Goal: Check status: Check status

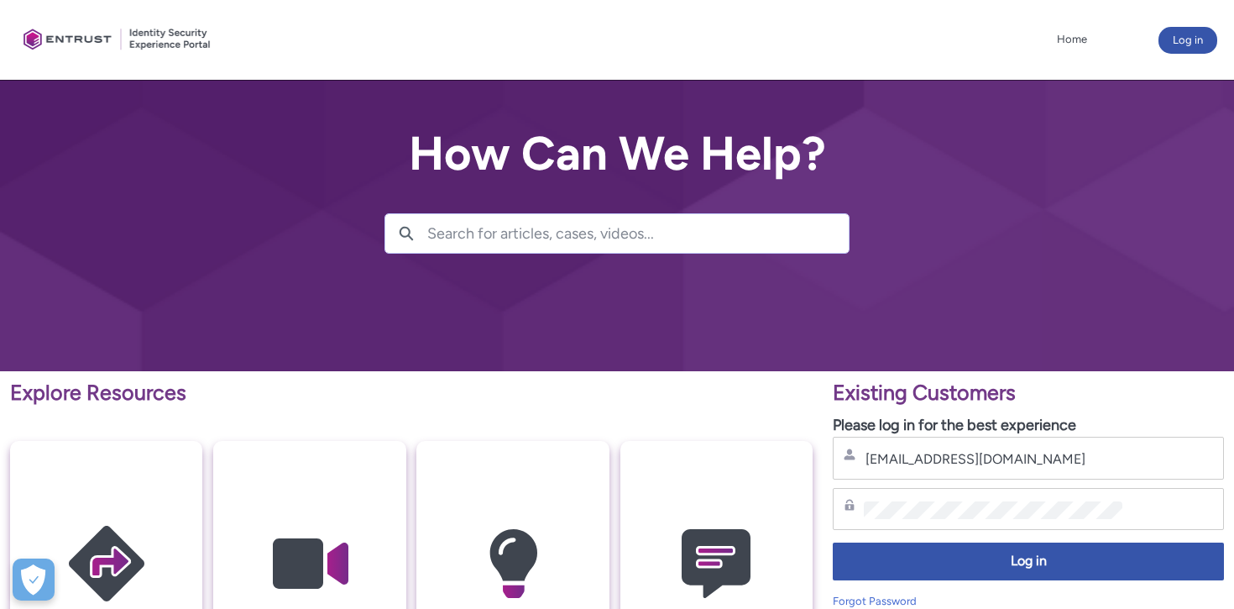
click at [1023, 561] on span "Log in" at bounding box center [1028, 561] width 369 height 19
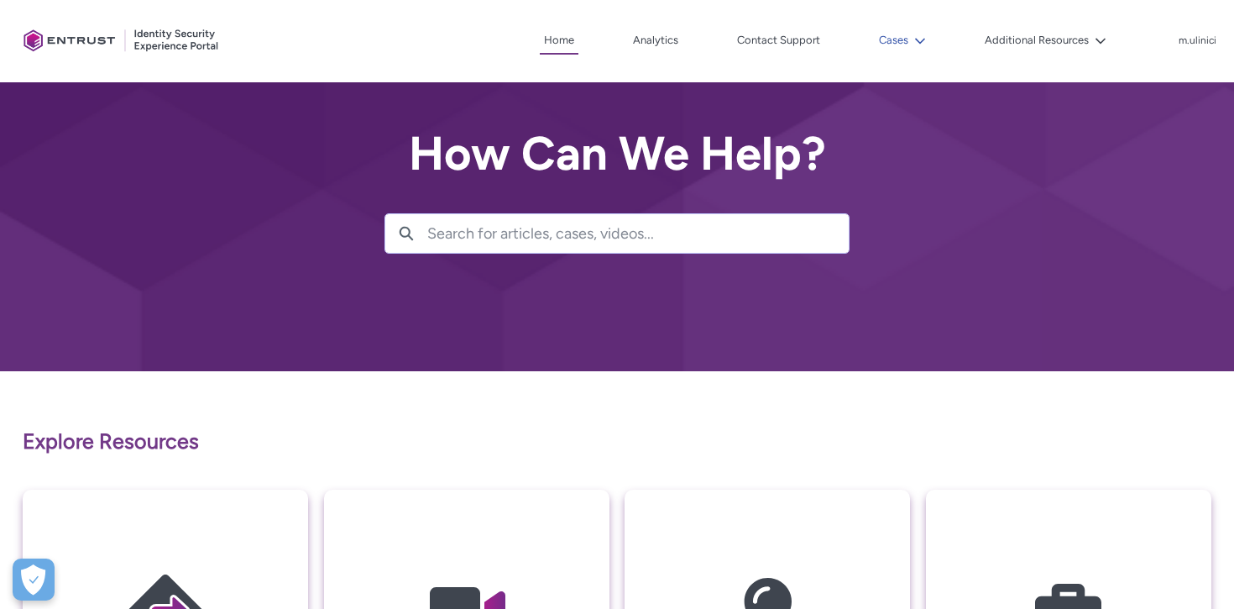
click at [915, 44] on lightning-icon at bounding box center [917, 40] width 18 height 13
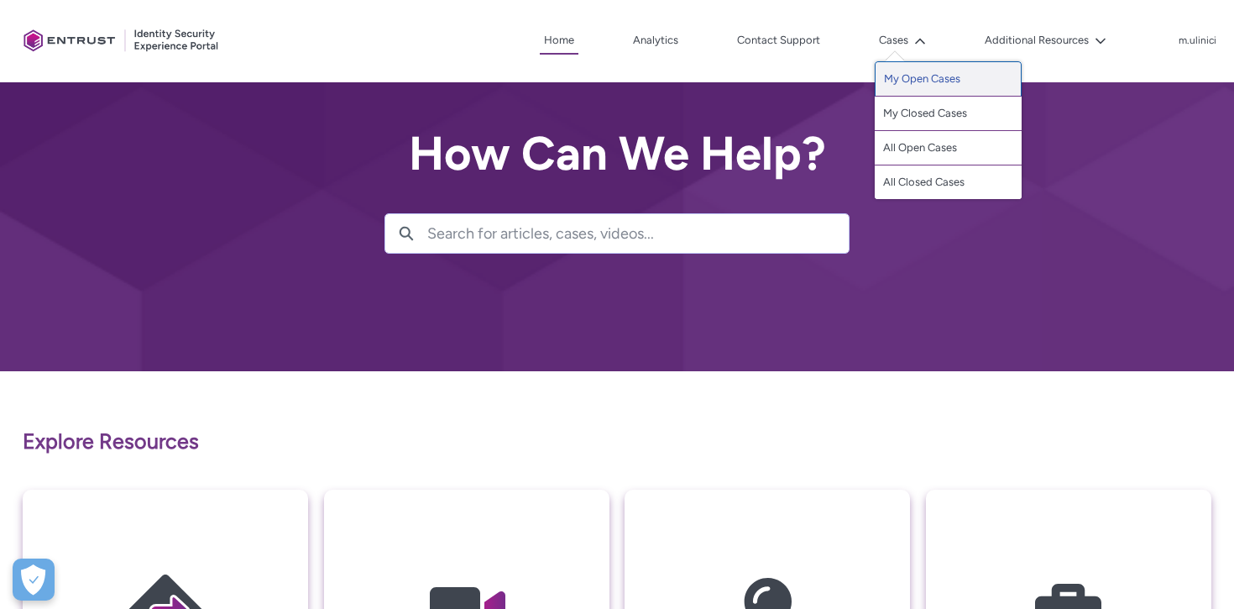
click at [905, 81] on link "My Open Cases" at bounding box center [948, 78] width 147 height 35
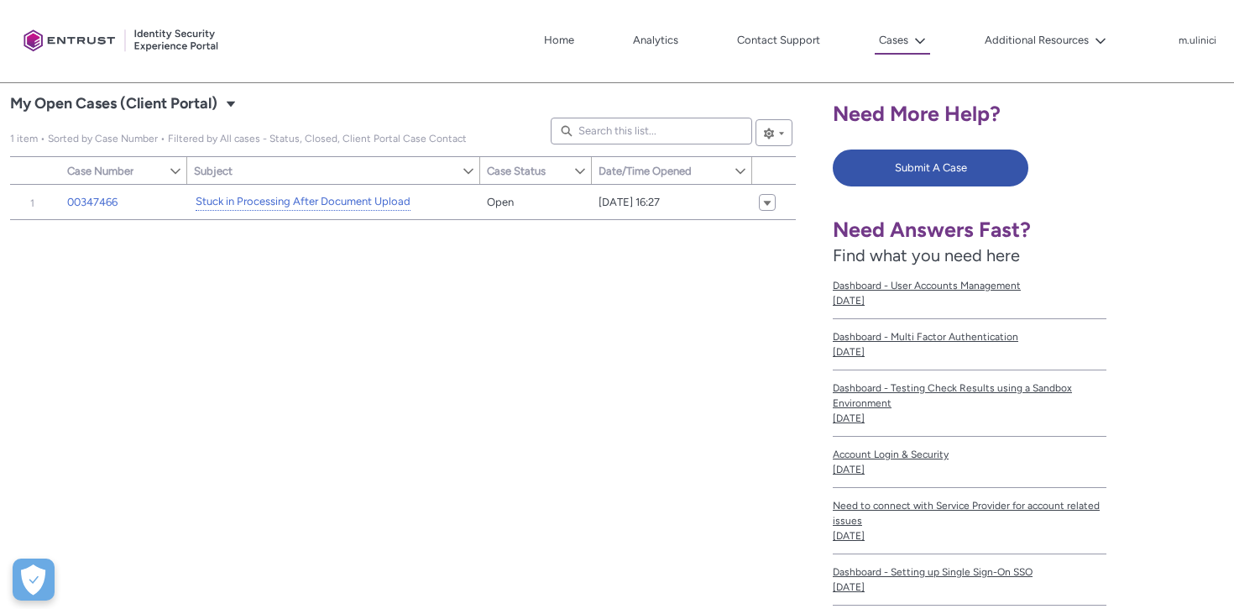
scroll to position [301, 0]
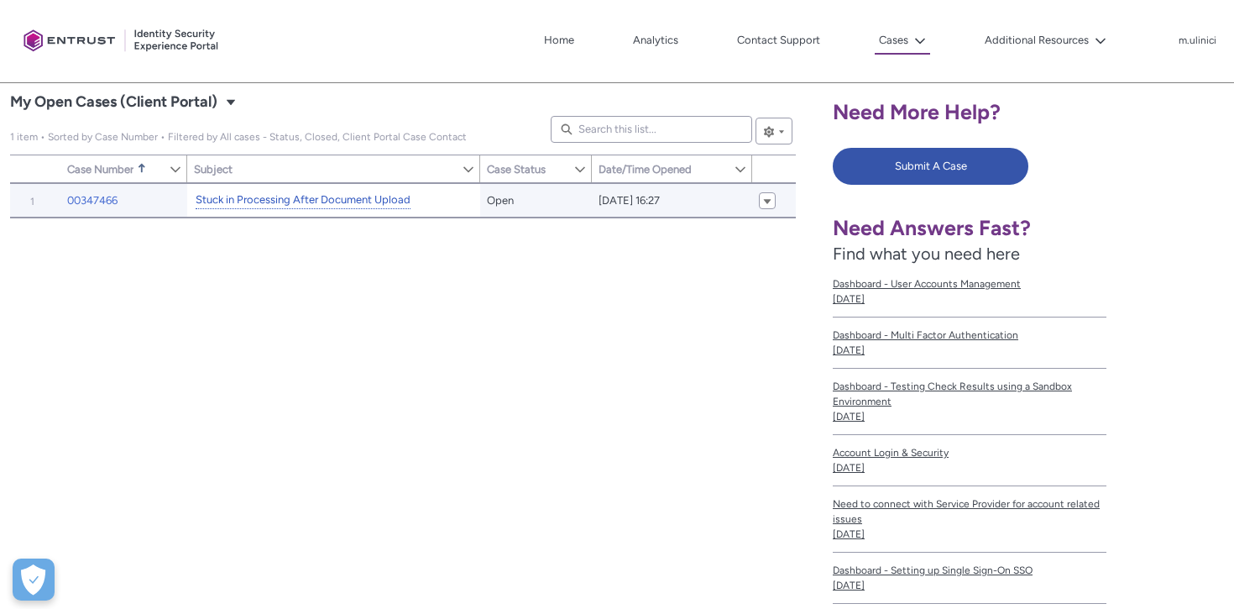
click at [291, 200] on link "Stuck in Processing After Document Upload" at bounding box center [303, 200] width 215 height 18
type input "147"
type input "361"
type input "129"
type input "187"
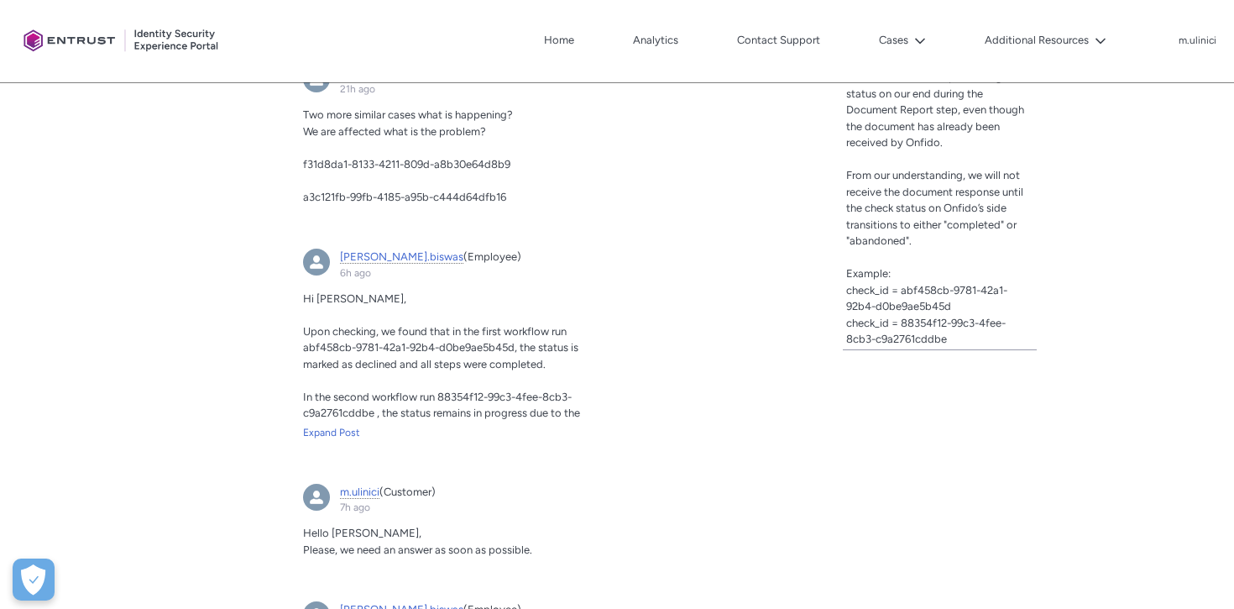
scroll to position [674, 0]
click at [400, 162] on span "f31d8da1-8133-4211-809d-a8b30e64d8b9" at bounding box center [406, 163] width 207 height 13
copy span "f31d8da1-8133-4211-809d-a8b30e64d8b9"
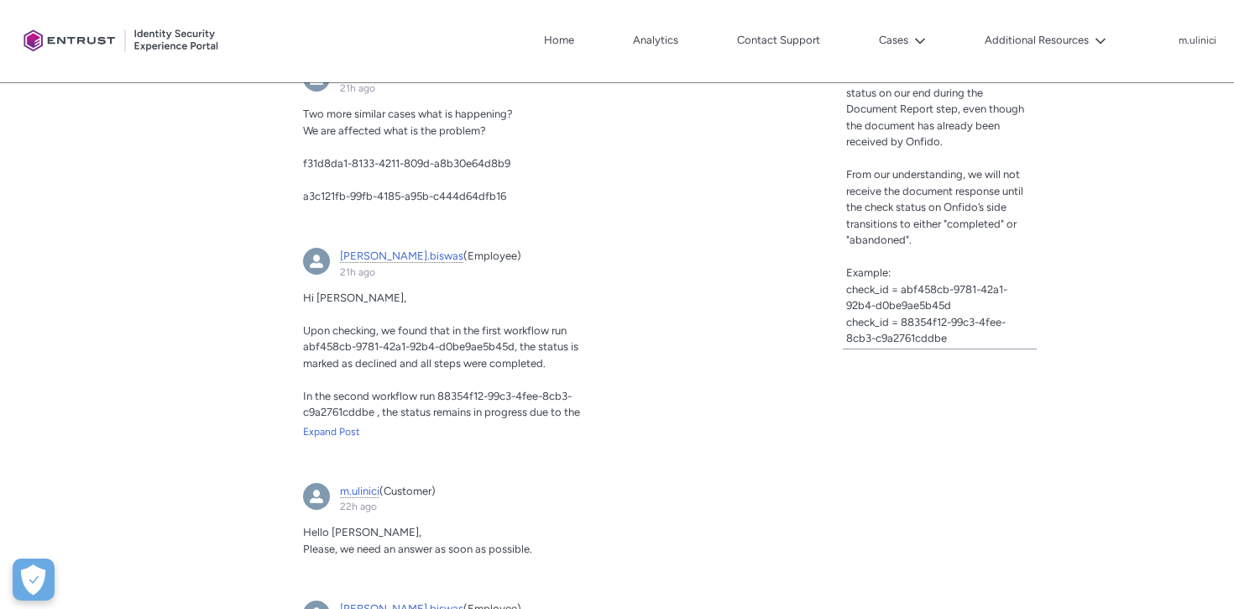
click at [409, 200] on span "a3c121fb-99fb-4185-a95b-c444d64dfb16" at bounding box center [404, 196] width 203 height 13
copy div "a3c121fb-99fb-4185-a95b-c444d64dfb16 Expand Post Liked Like Comment 1 view Writ…"
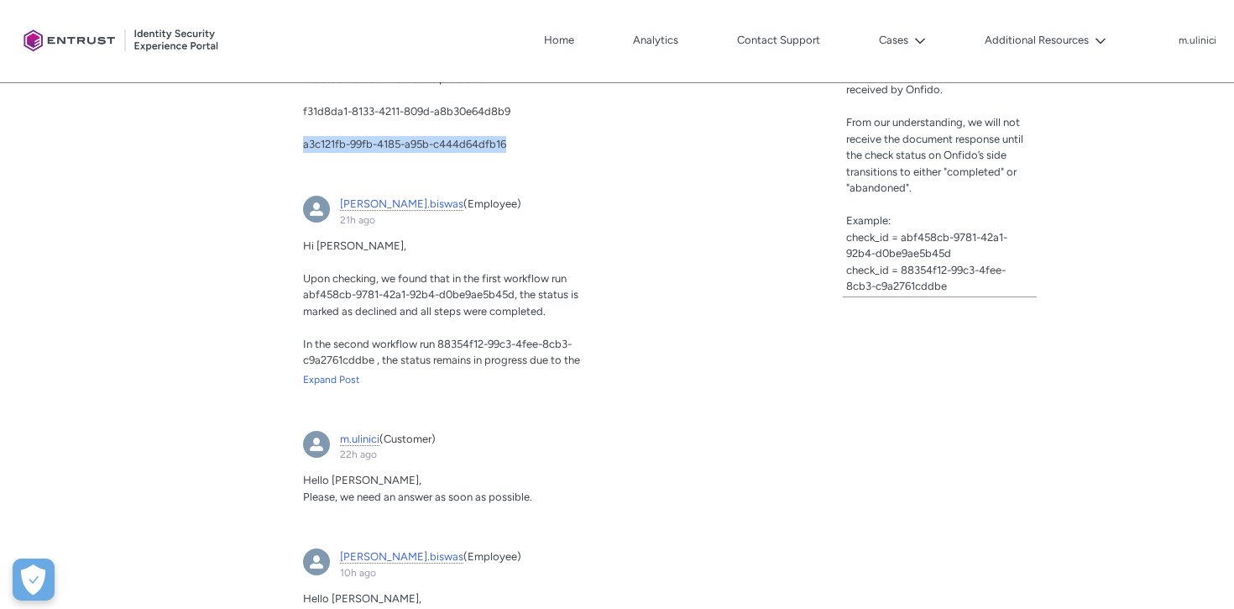
scroll to position [727, 0]
drag, startPoint x: 305, startPoint y: 297, endPoint x: 515, endPoint y: 292, distance: 209.9
click at [515, 292] on span "Upon checking, we found that in the first workflow run abf458cb-9781-42a1-92b4-…" at bounding box center [440, 293] width 275 height 45
copy span "abf458cb-9781-42a1-92b4-d0be9ae5b45d"
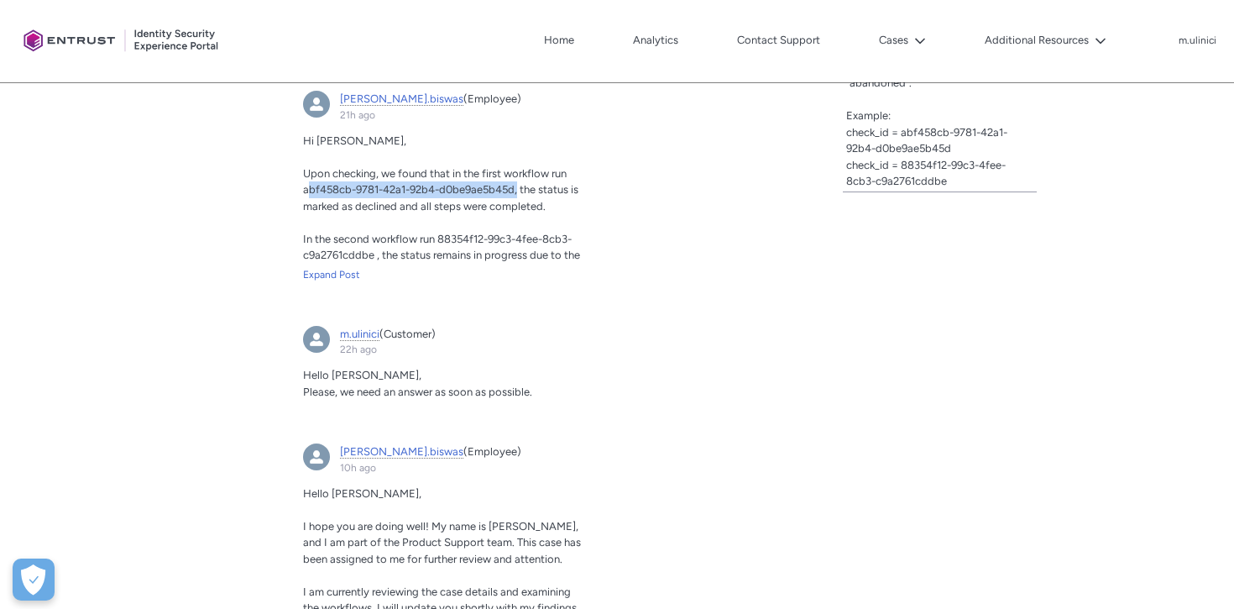
scroll to position [834, 0]
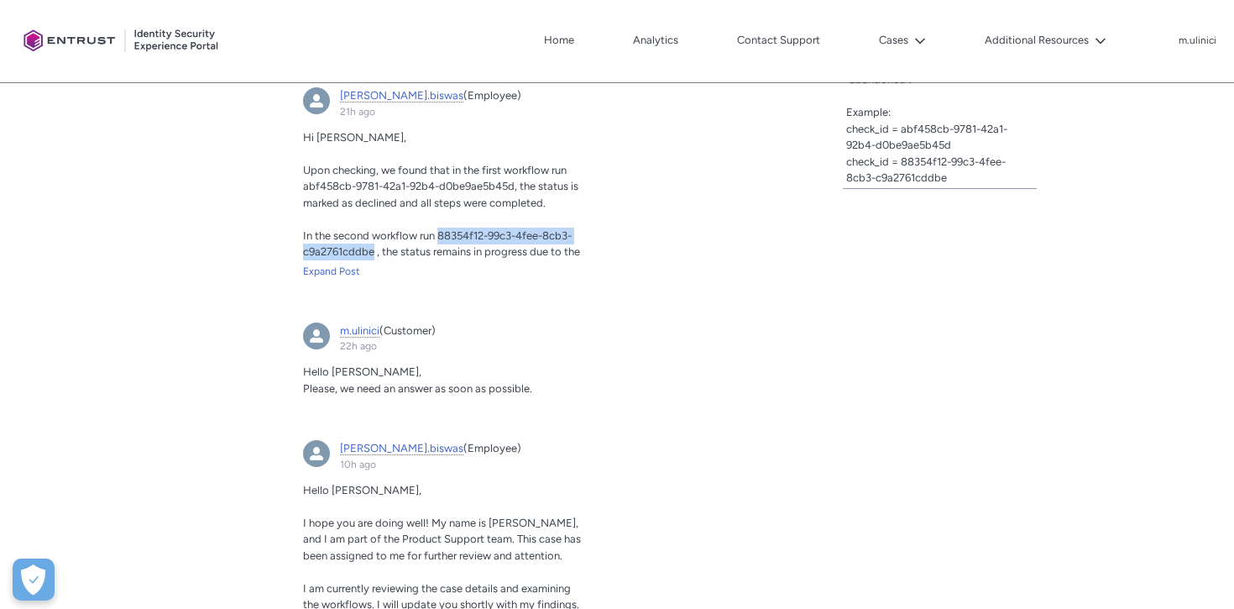
drag, startPoint x: 441, startPoint y: 234, endPoint x: 372, endPoint y: 251, distance: 70.9
click at [372, 251] on span "In the second workflow run 88354f12-99c3-4fee-8cb3-c9a2761cddbe , the status re…" at bounding box center [443, 268] width 281 height 78
copy span "88354f12-99c3-4fee-8cb3-c9a2761cddbe"
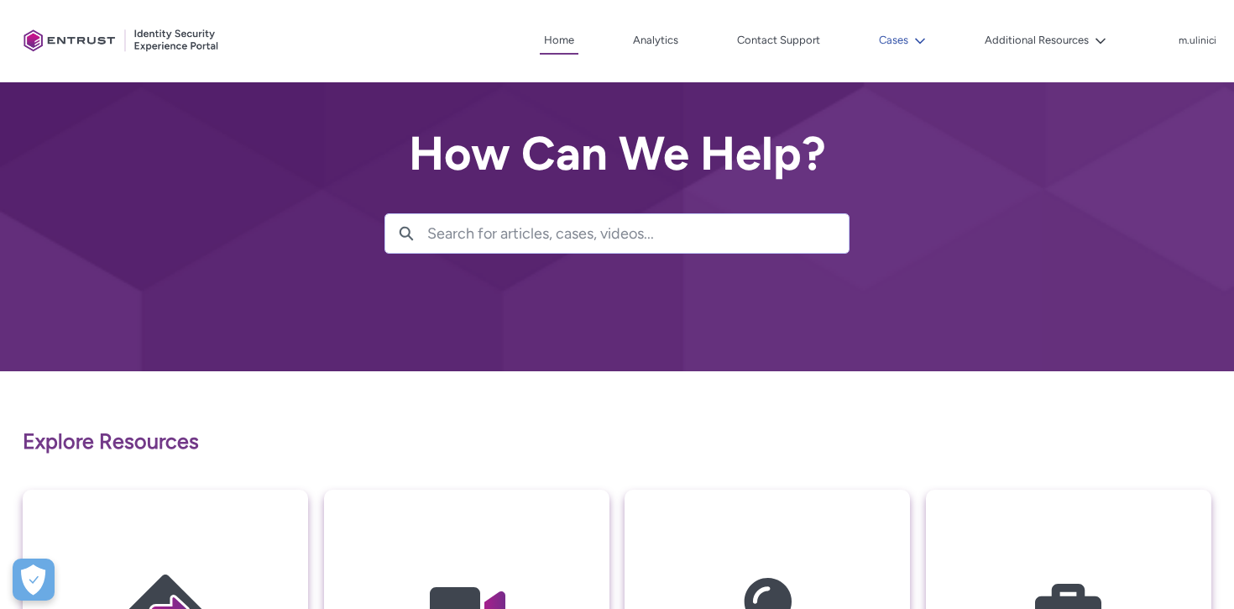
click at [915, 29] on button "Cases" at bounding box center [902, 40] width 55 height 25
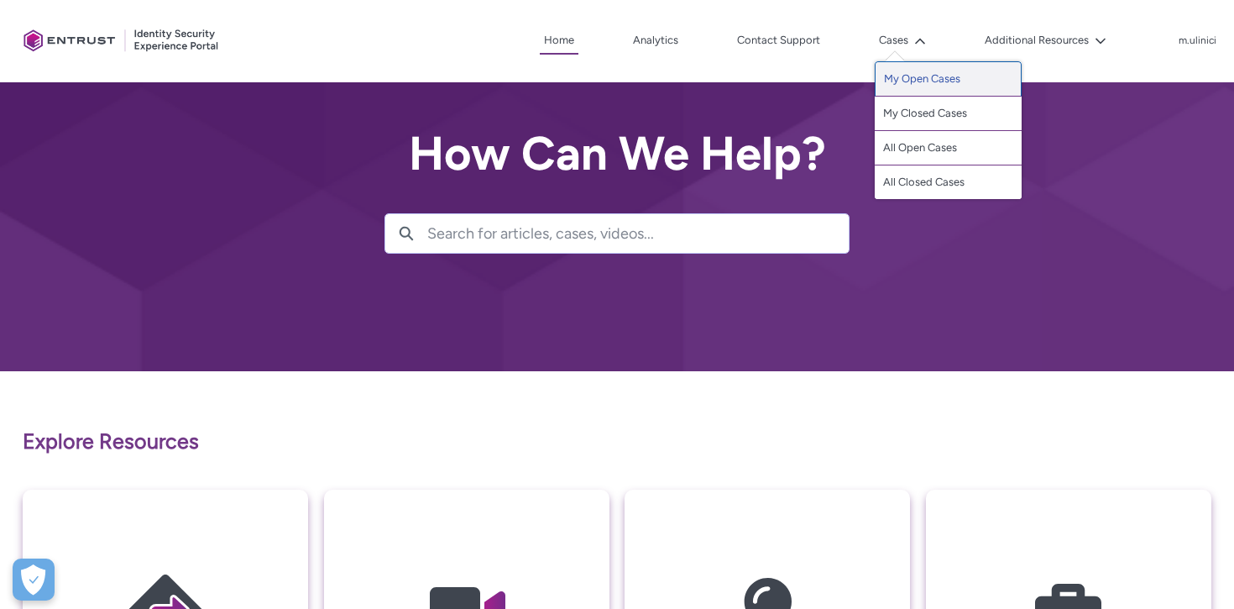
click at [915, 81] on link "My Open Cases" at bounding box center [948, 78] width 147 height 35
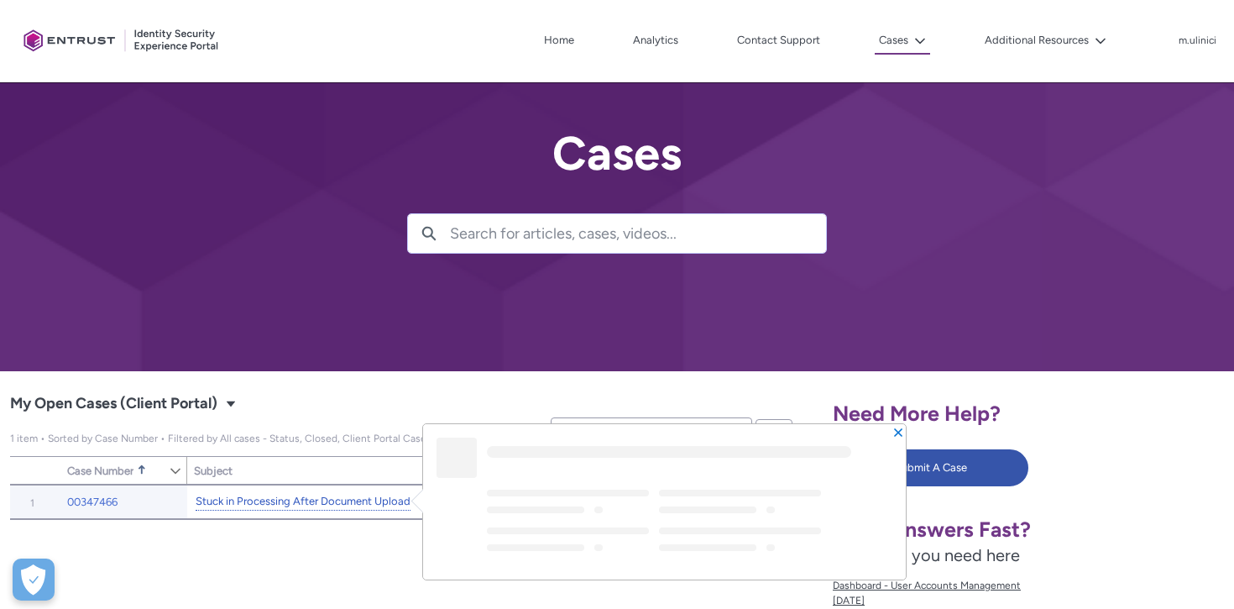
click at [232, 504] on link "Stuck in Processing After Document Upload" at bounding box center [303, 502] width 215 height 18
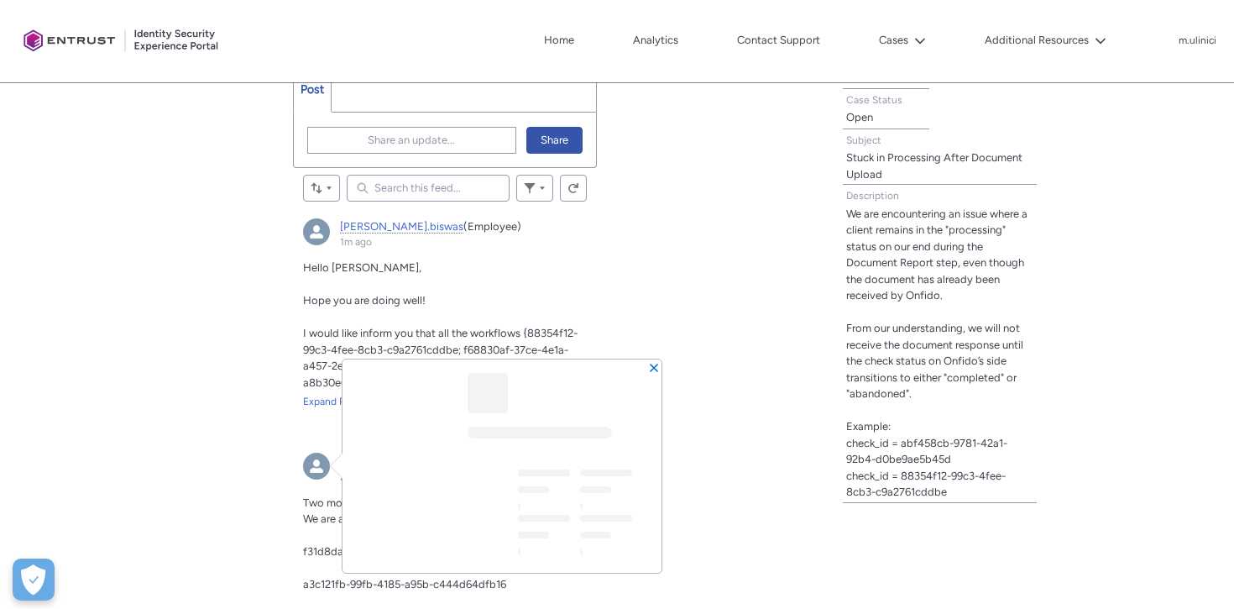
scroll to position [520, 0]
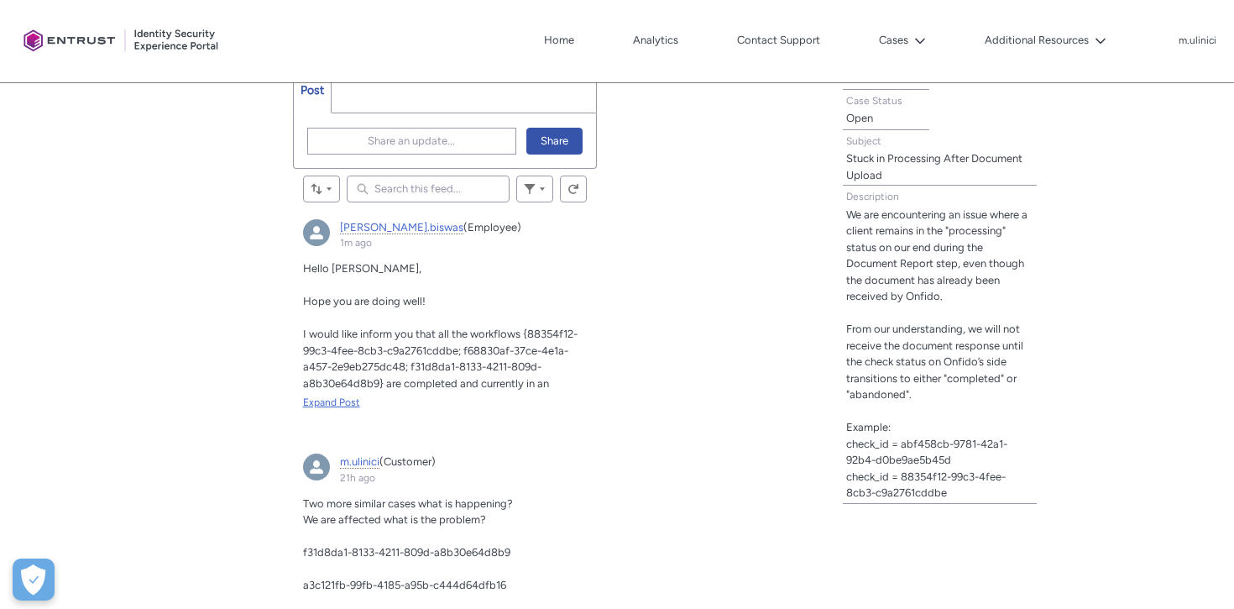
click at [337, 405] on div "Expand Post" at bounding box center [445, 402] width 285 height 15
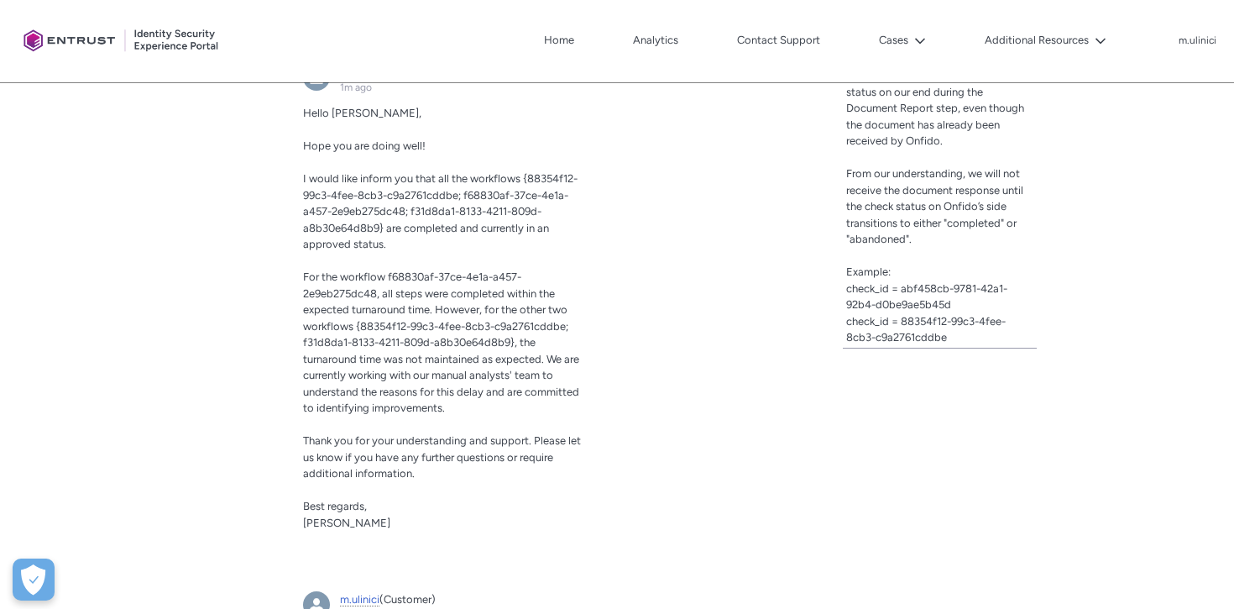
scroll to position [686, 0]
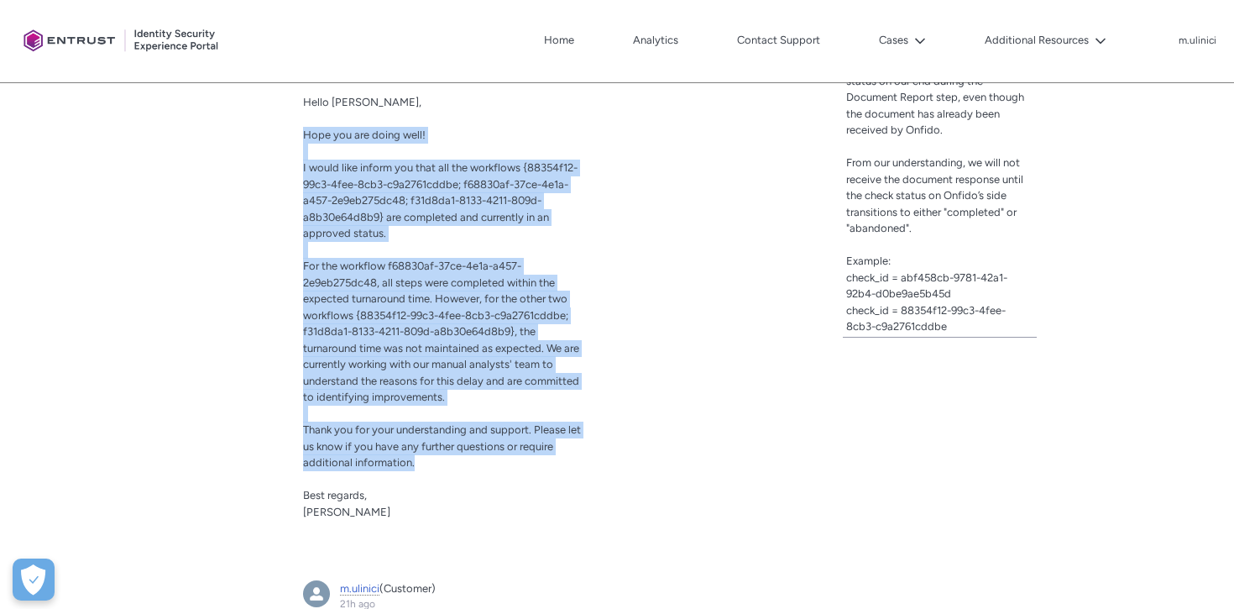
drag, startPoint x: 304, startPoint y: 135, endPoint x: 484, endPoint y: 461, distance: 372.4
click at [485, 462] on div "Hello [PERSON_NAME], Hope you are doing well! I would like inform you that all …" at bounding box center [445, 315] width 285 height 442
copy div "Hope you are doing well! I would like inform you that all the workflows {88354f…"
click at [567, 329] on p "For the workflow f68830af-37ce-4e1a-a457-2e9eb275dc48, all steps were completed…" at bounding box center [445, 332] width 285 height 148
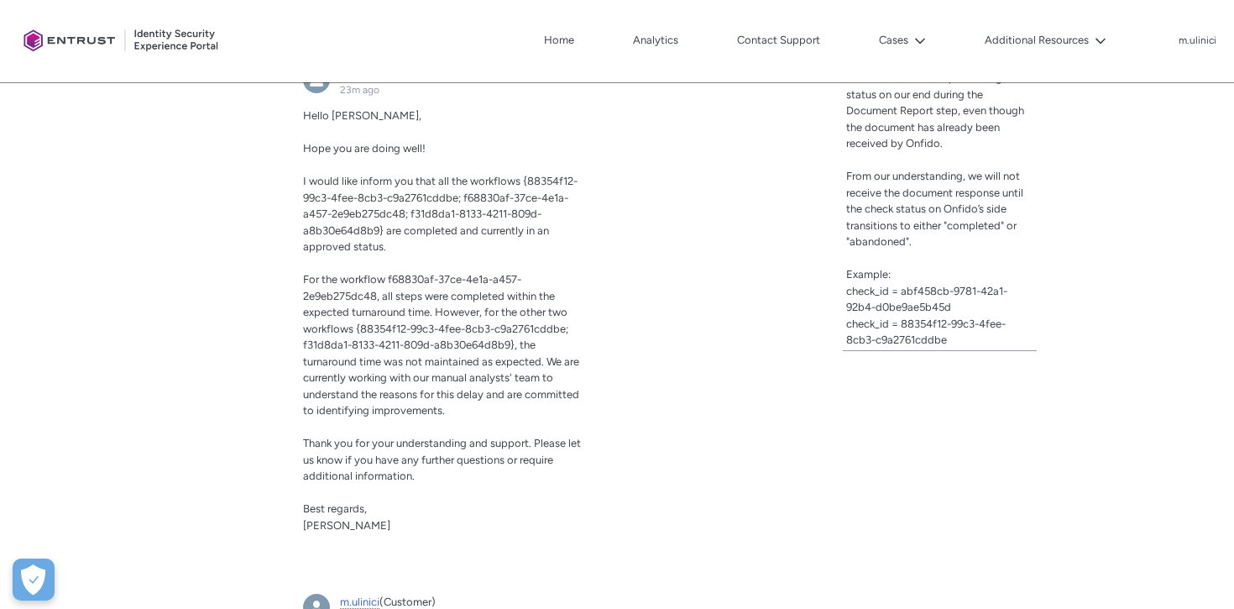
scroll to position [674, 0]
